Goal: Navigation & Orientation: Find specific page/section

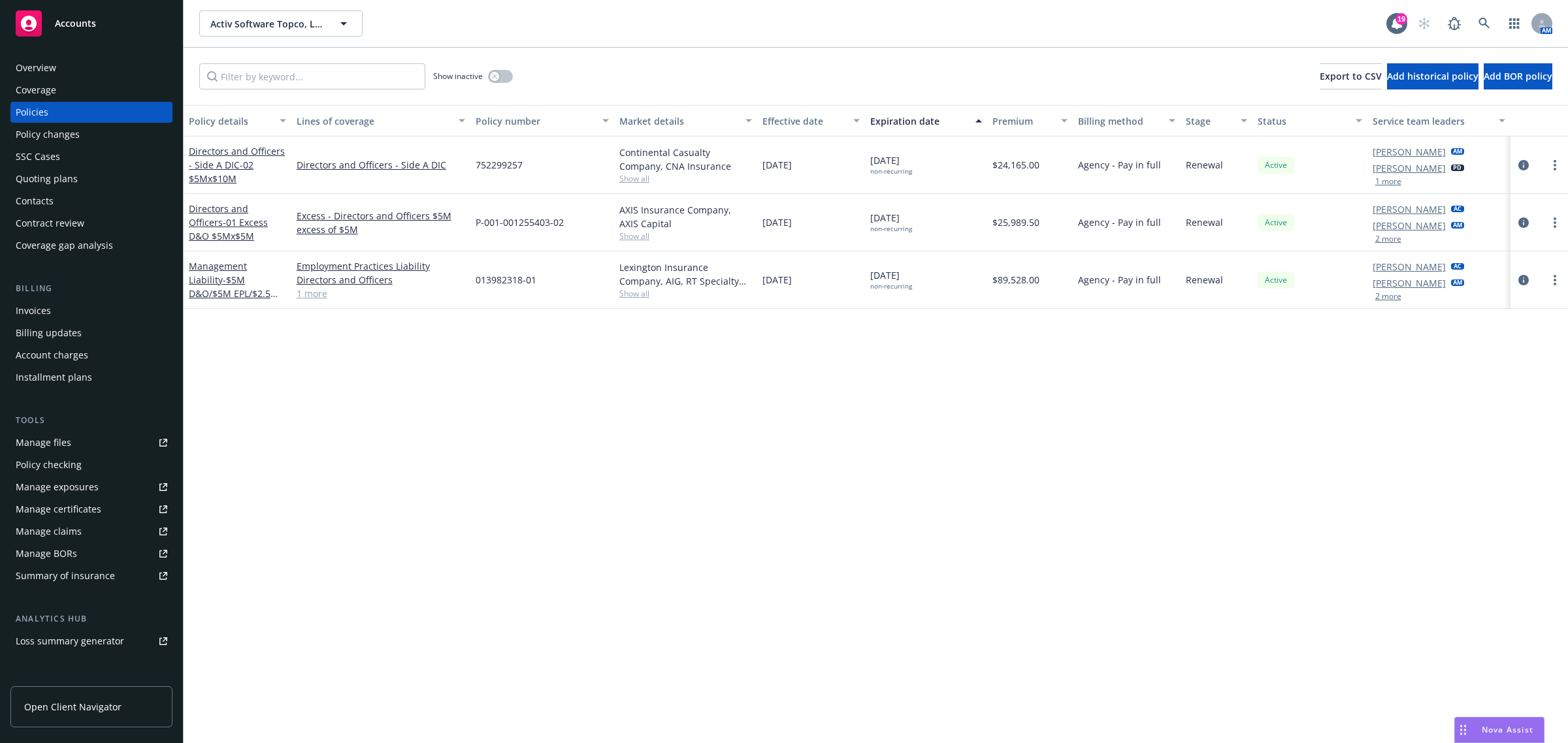
click at [93, 73] on div "Overview" at bounding box center [91, 68] width 151 height 21
